Goal: Information Seeking & Learning: Learn about a topic

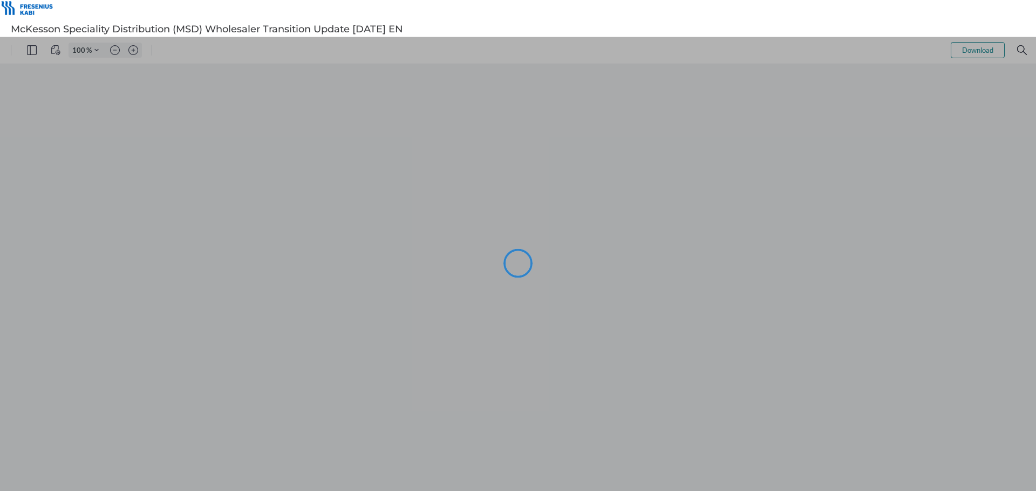
type input "96"
